Goal: Navigation & Orientation: Find specific page/section

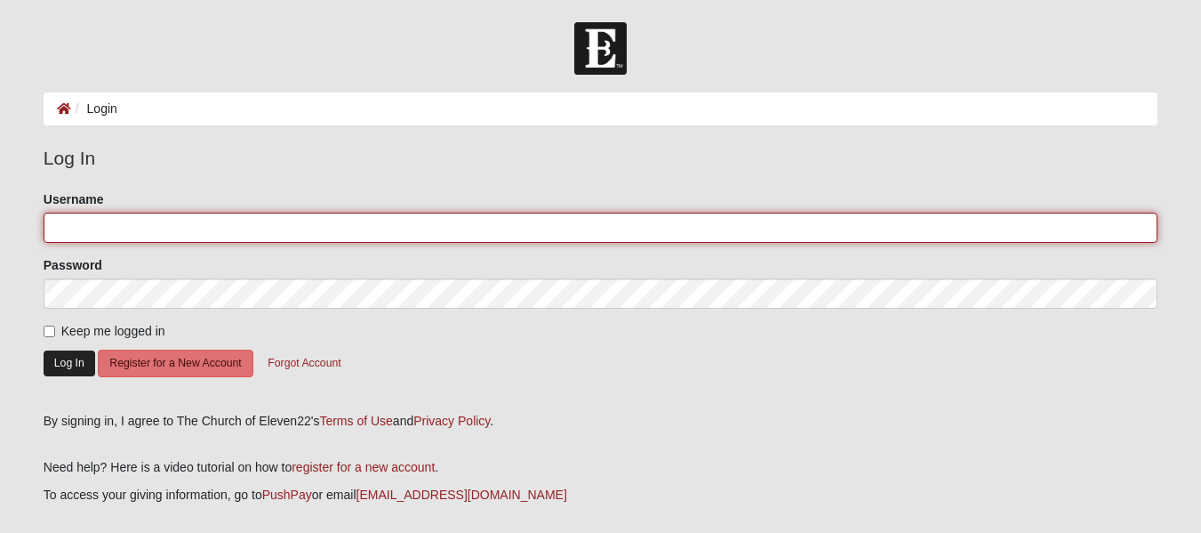
type input "akruseil"
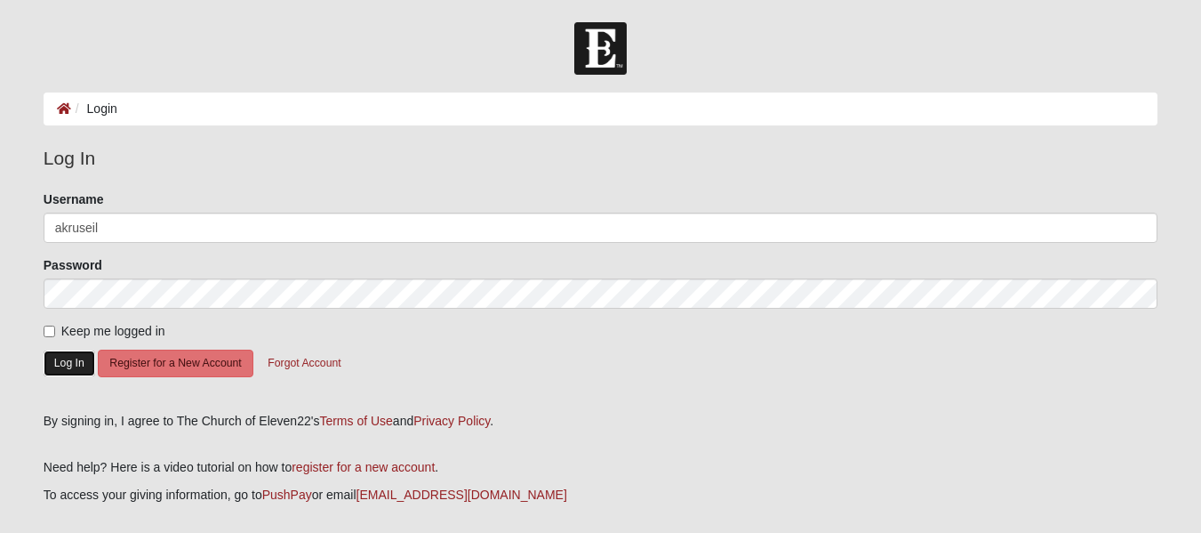
click at [63, 357] on button "Log In" at bounding box center [70, 363] width 52 height 26
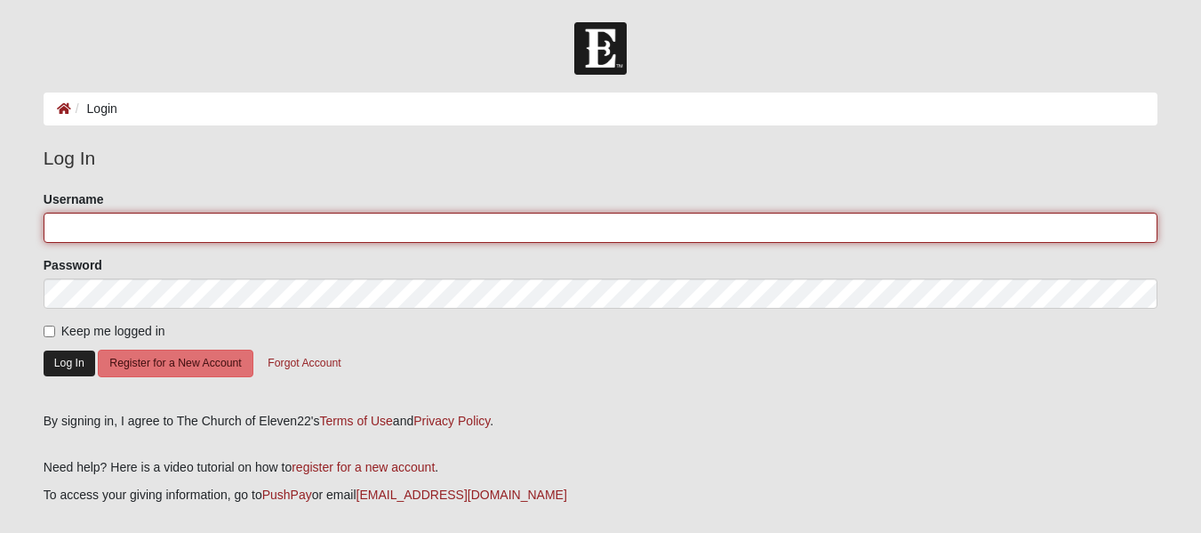
type input "akruseil"
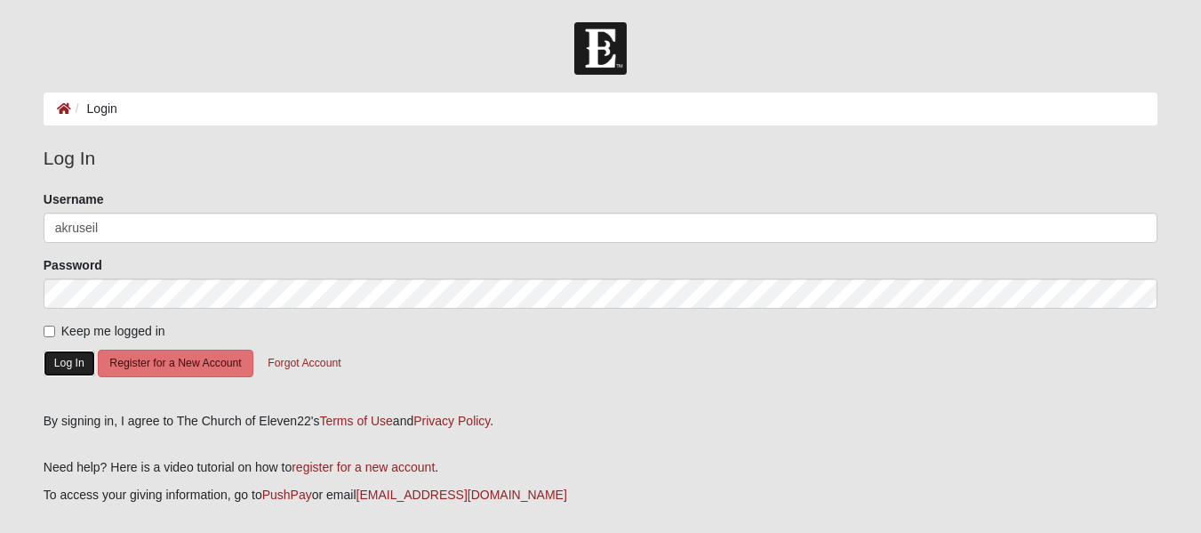
click at [67, 365] on button "Log In" at bounding box center [70, 363] width 52 height 26
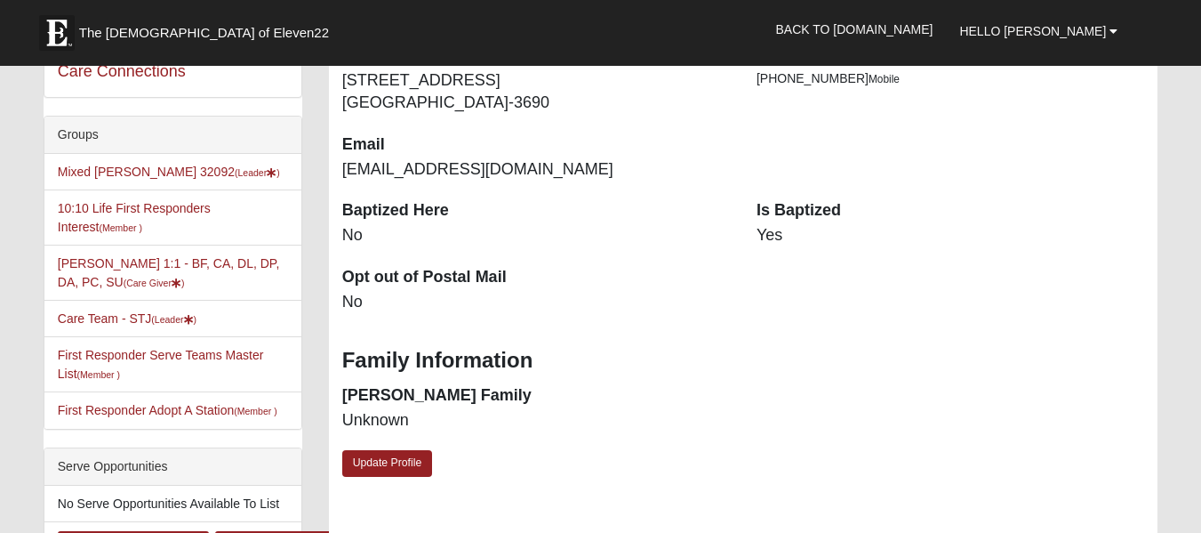
scroll to position [301, 0]
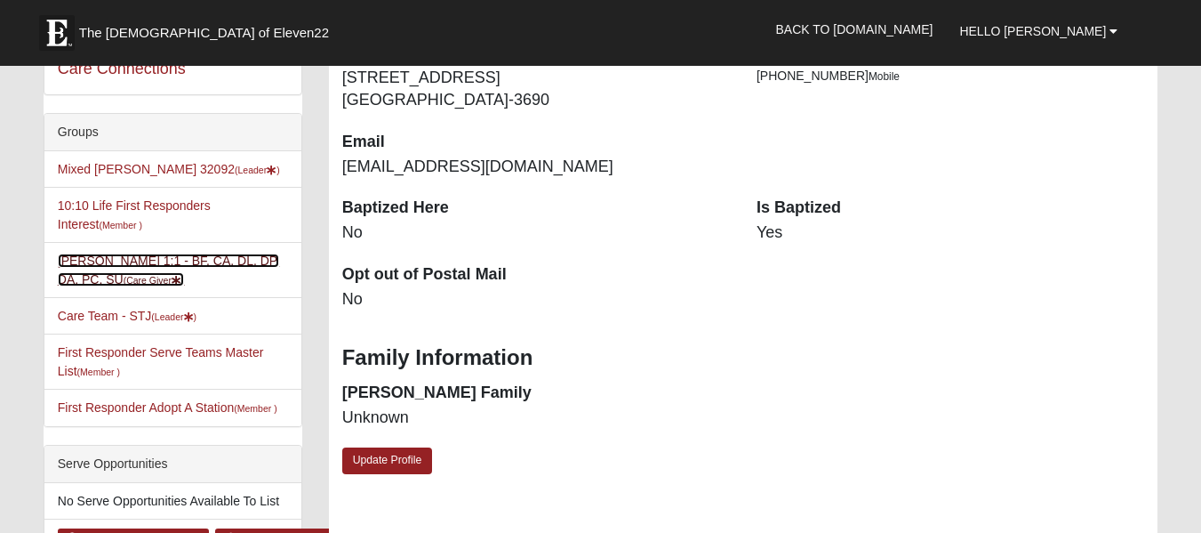
click at [116, 256] on link "Angie Kruse 1:1 - BF, CA, DL, DP, DA, PC, SU (Care Giver )" at bounding box center [168, 269] width 221 height 33
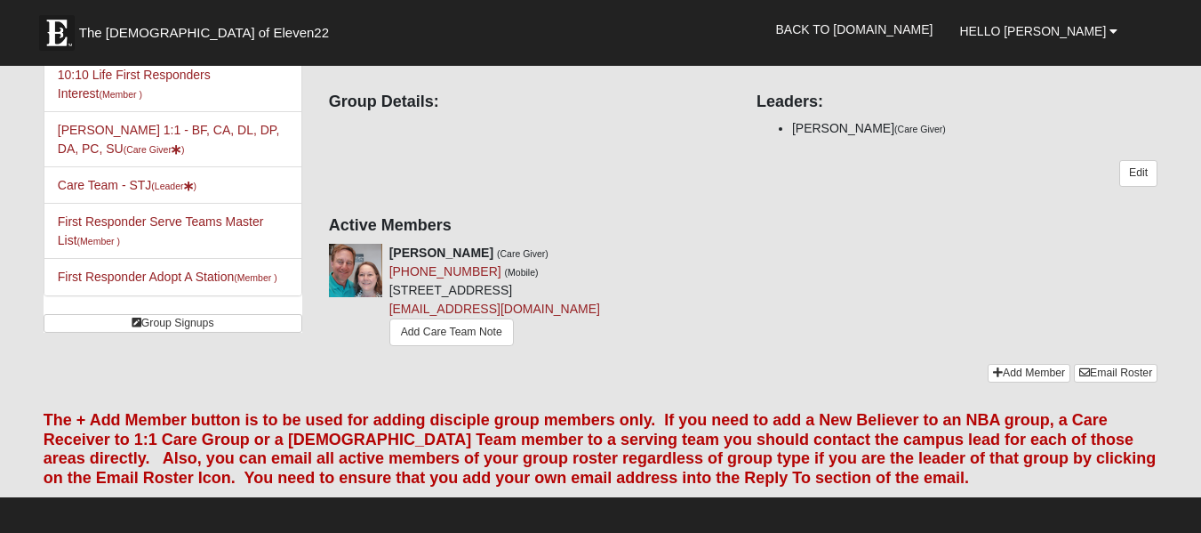
scroll to position [187, 0]
